Goal: Information Seeking & Learning: Get advice/opinions

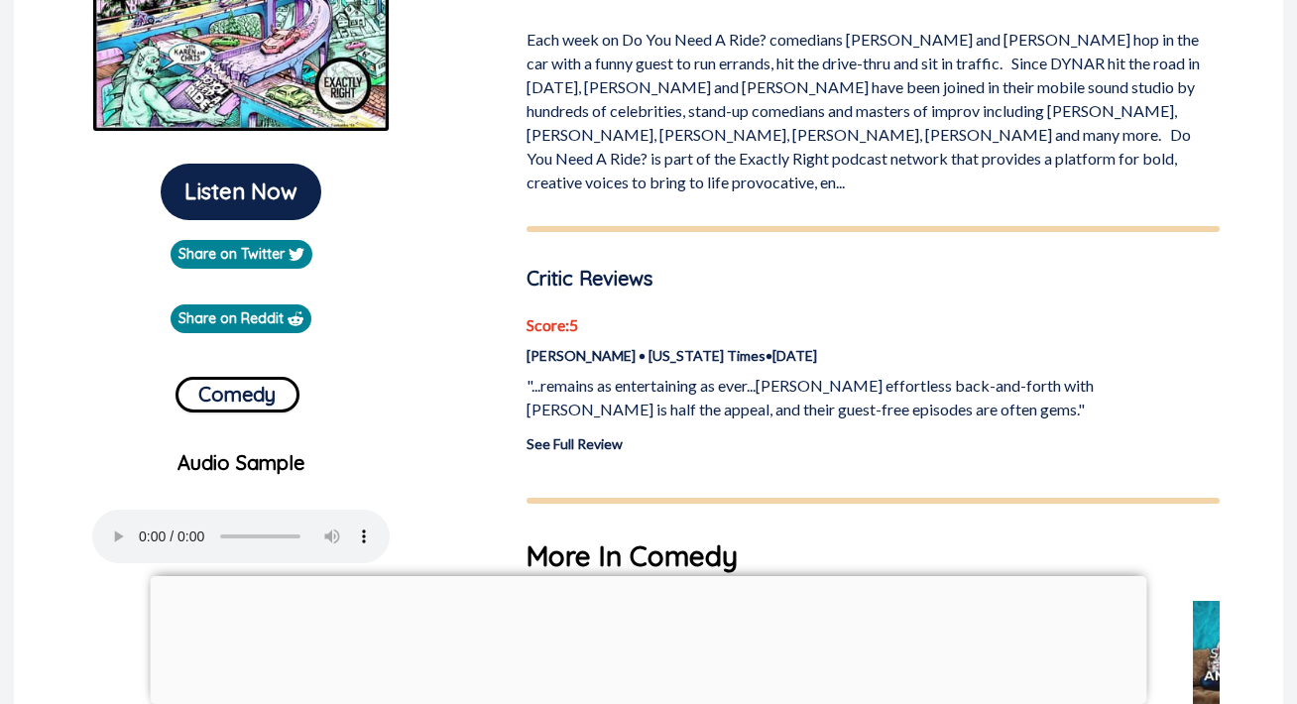
scroll to position [465, 0]
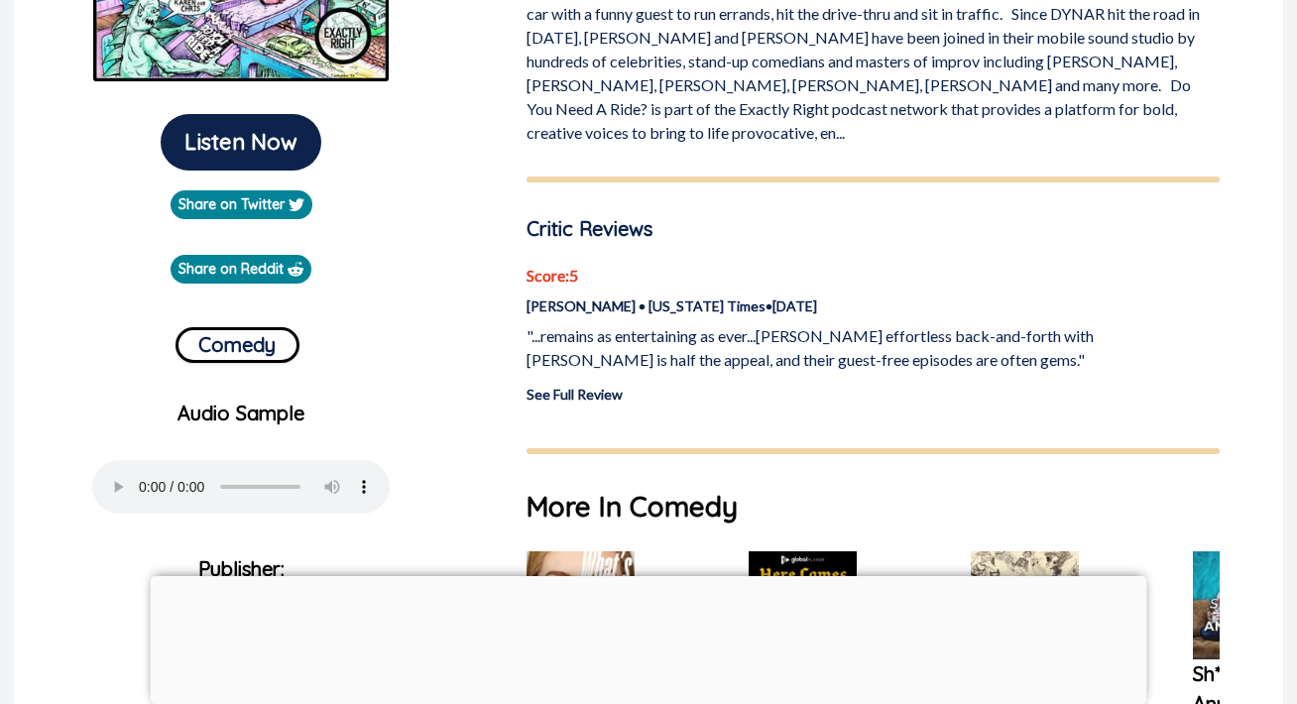
click at [601, 386] on link "See Full Review" at bounding box center [575, 394] width 96 height 17
click at [609, 386] on link "See Full Review" at bounding box center [575, 394] width 96 height 17
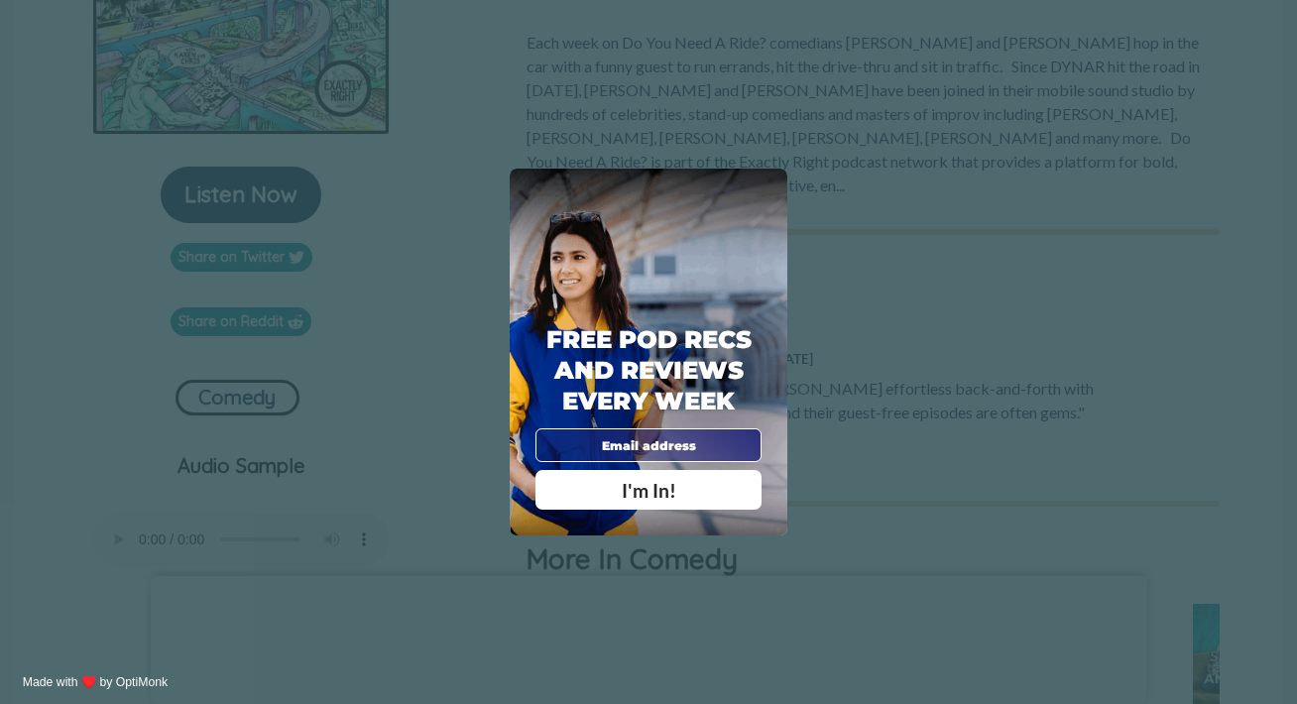
scroll to position [414, 2]
click at [767, 189] on span "X" at bounding box center [769, 188] width 12 height 18
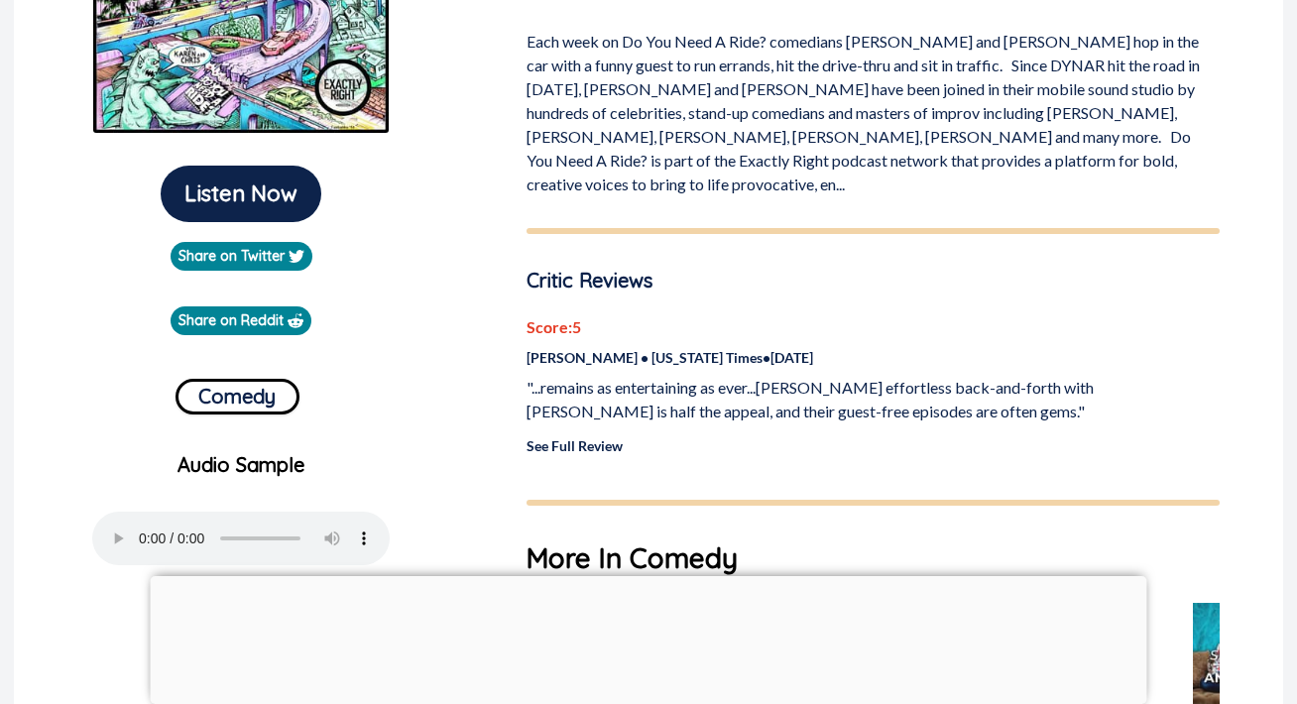
click at [566, 437] on link "See Full Review" at bounding box center [575, 445] width 96 height 17
click at [644, 576] on div at bounding box center [649, 576] width 997 height 0
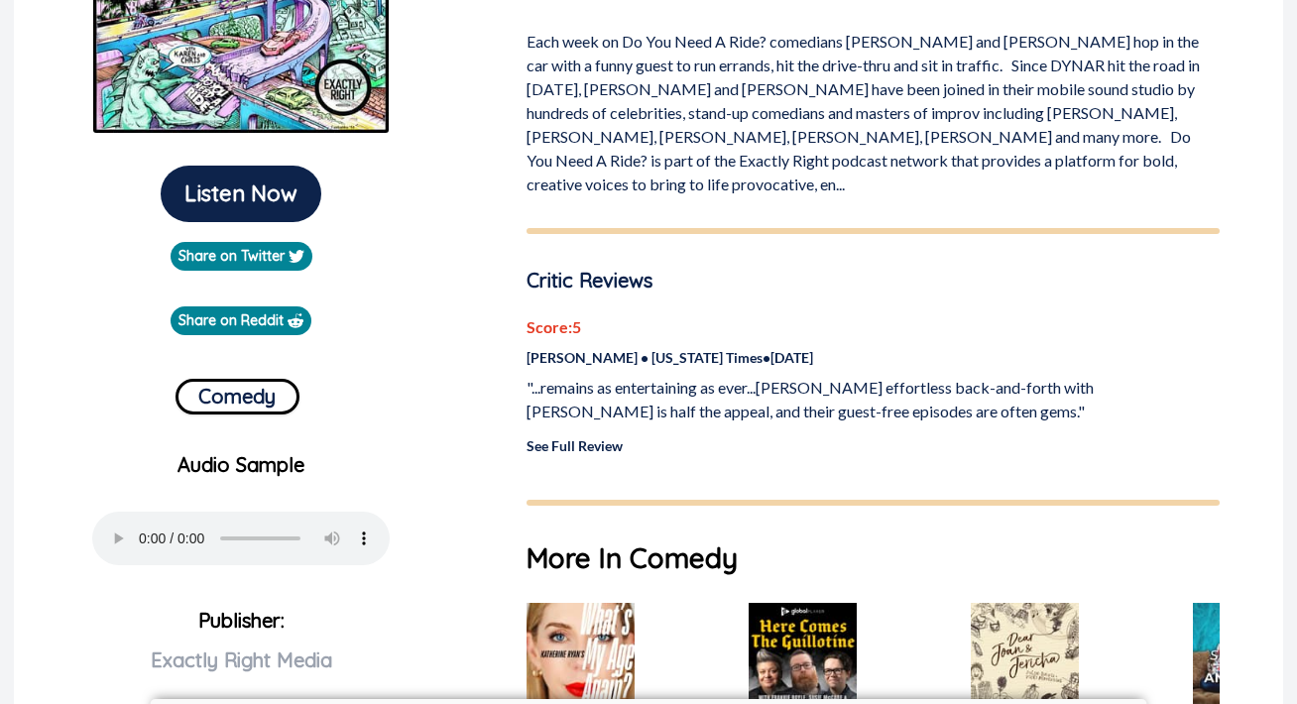
click at [593, 437] on link "See Full Review" at bounding box center [575, 445] width 96 height 17
